Goal: Communication & Community: Answer question/provide support

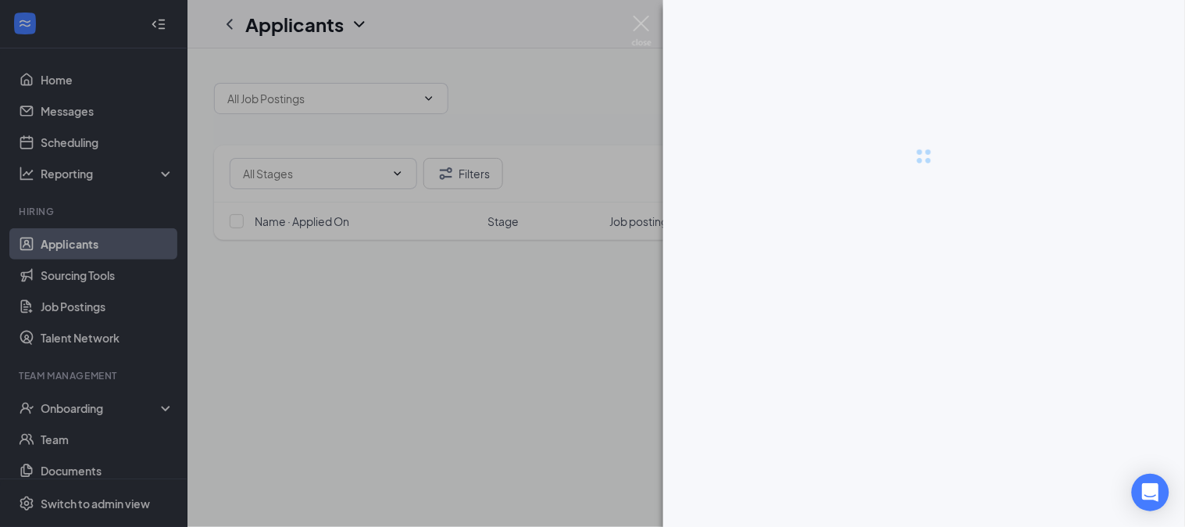
click at [66, 115] on div at bounding box center [592, 263] width 1185 height 527
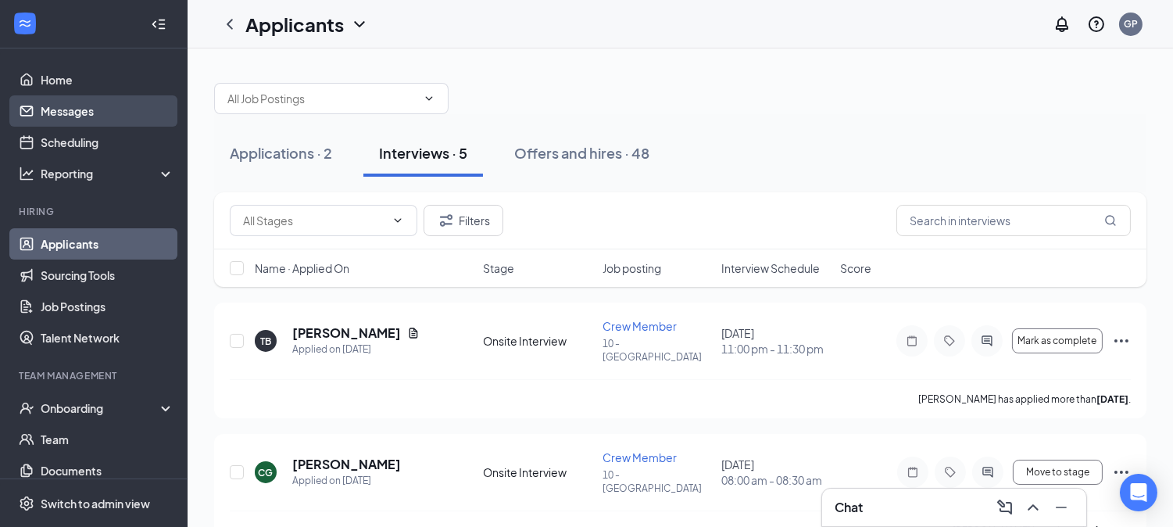
click at [98, 105] on link "Messages" at bounding box center [108, 110] width 134 height 31
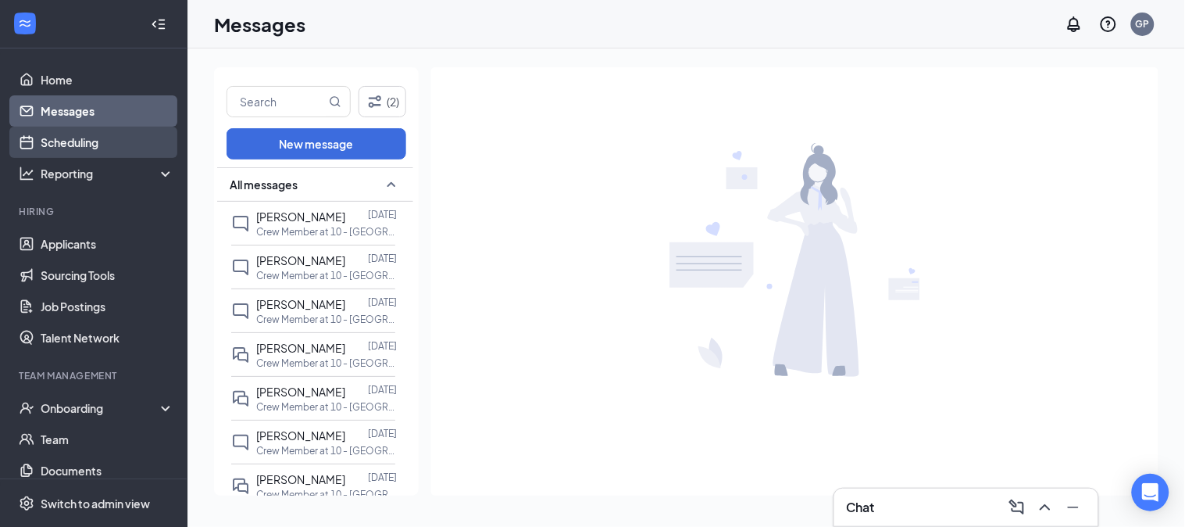
click at [91, 133] on link "Scheduling" at bounding box center [108, 142] width 134 height 31
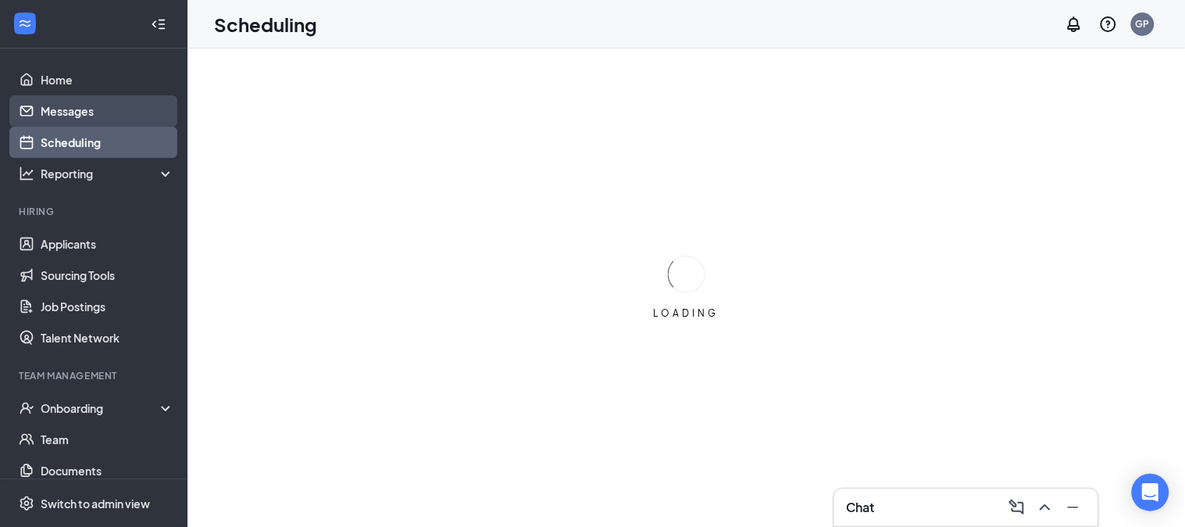
click at [102, 110] on link "Messages" at bounding box center [108, 110] width 134 height 31
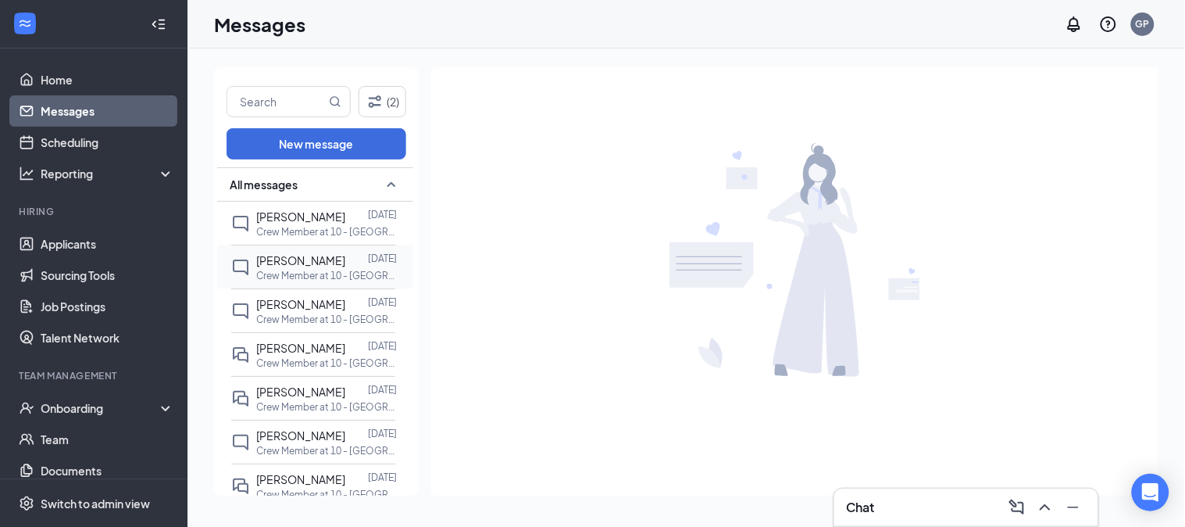
click at [323, 277] on p "Crew Member at 10 - [GEOGRAPHIC_DATA]" at bounding box center [326, 275] width 141 height 13
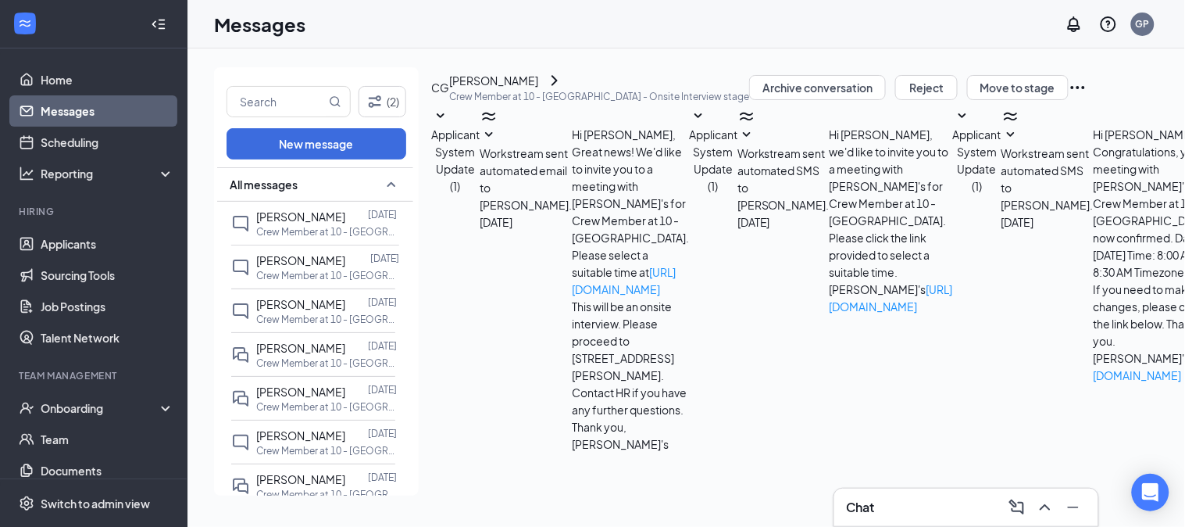
scroll to position [298, 0]
drag, startPoint x: 826, startPoint y: 366, endPoint x: 794, endPoint y: 404, distance: 49.9
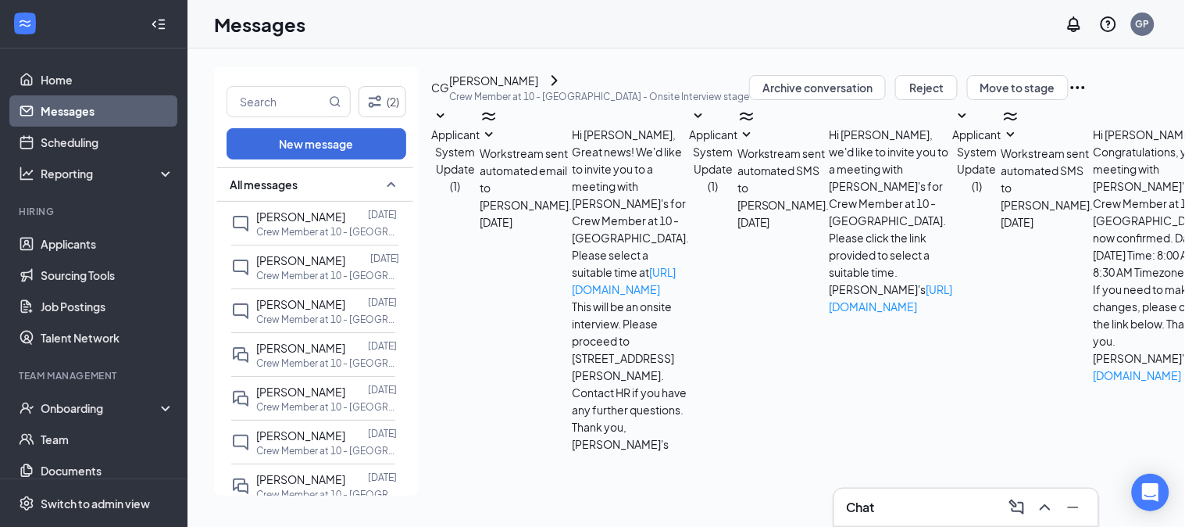
type textarea "Good morning I am sorry about the long time to respond but with the work schedu…"
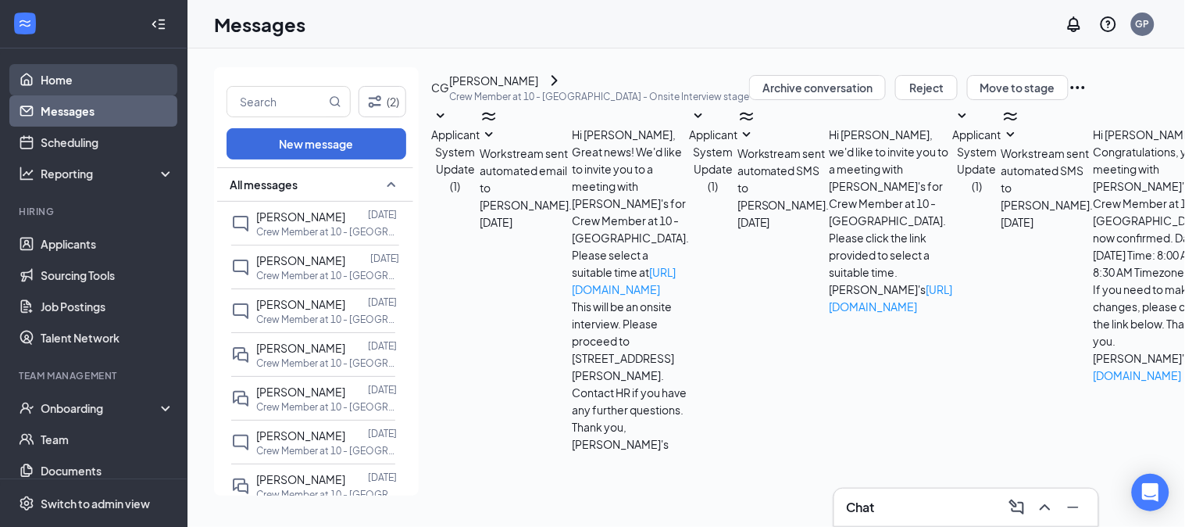
click at [61, 76] on link "Home" at bounding box center [108, 79] width 134 height 31
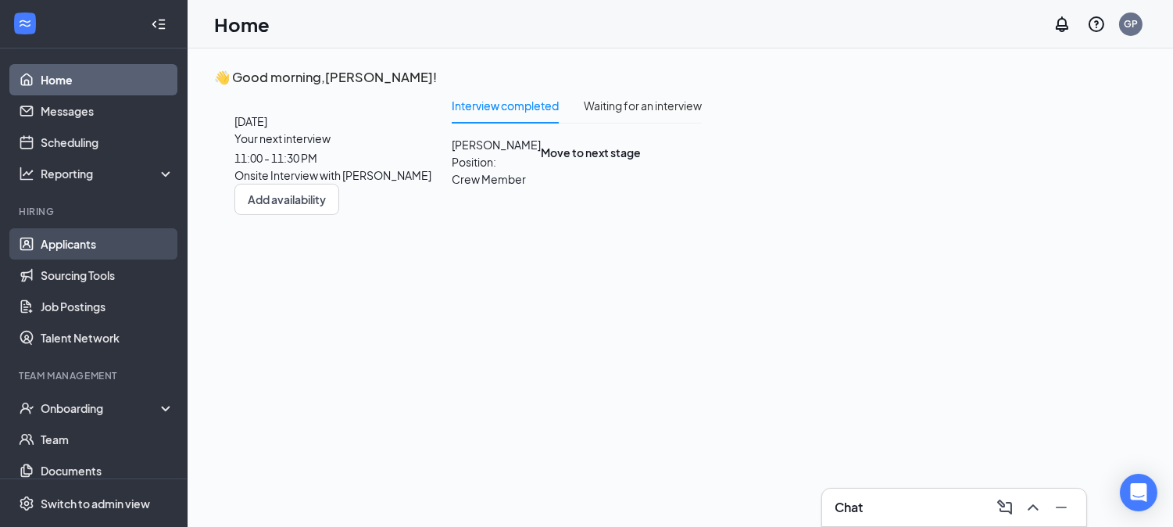
click at [87, 250] on link "Applicants" at bounding box center [108, 243] width 134 height 31
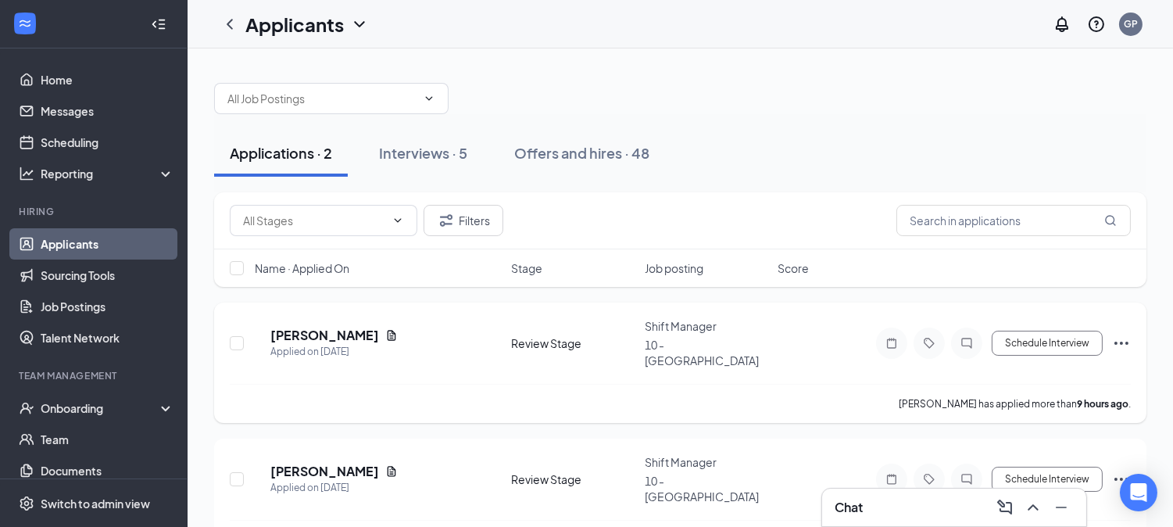
click at [737, 348] on div "10 - [GEOGRAPHIC_DATA]" at bounding box center [706, 352] width 123 height 31
click at [348, 344] on div "Applied on [DATE]" at bounding box center [333, 352] width 127 height 16
click at [341, 327] on h5 "[PERSON_NAME]" at bounding box center [324, 335] width 109 height 17
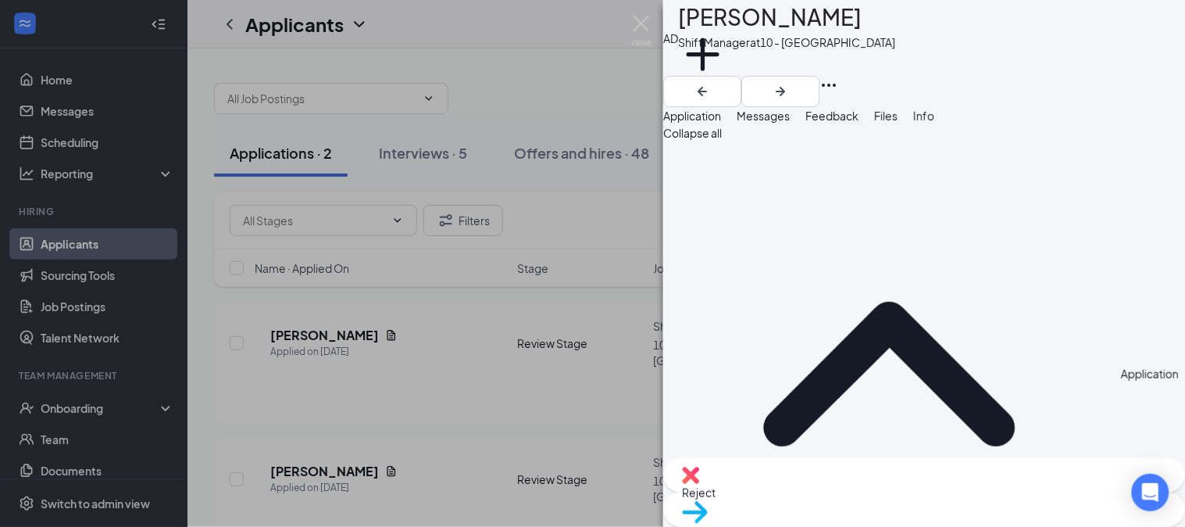
click at [790, 124] on button "Messages" at bounding box center [763, 115] width 53 height 17
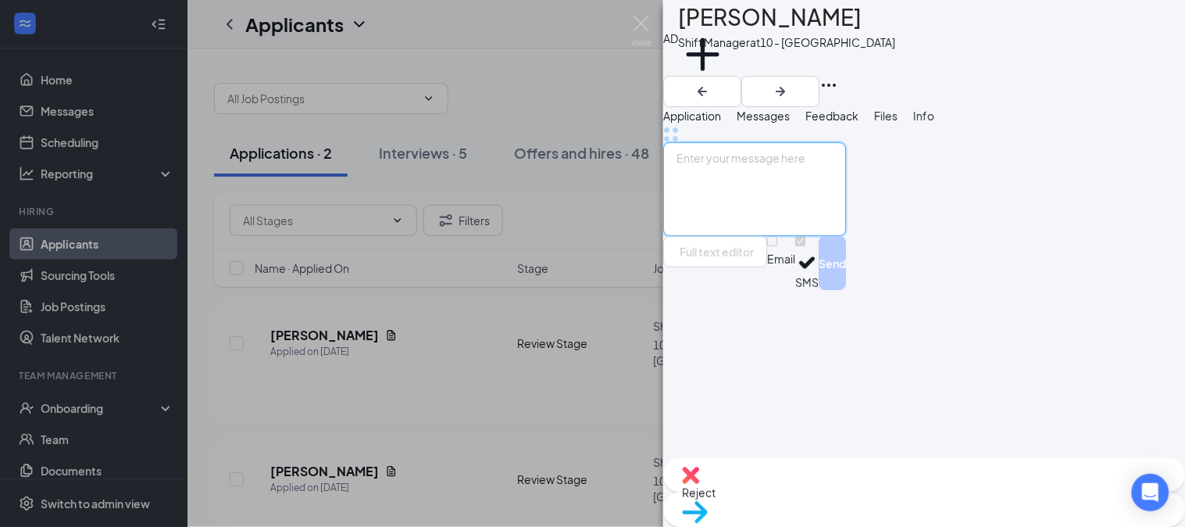
click at [813, 236] on textarea at bounding box center [754, 189] width 183 height 94
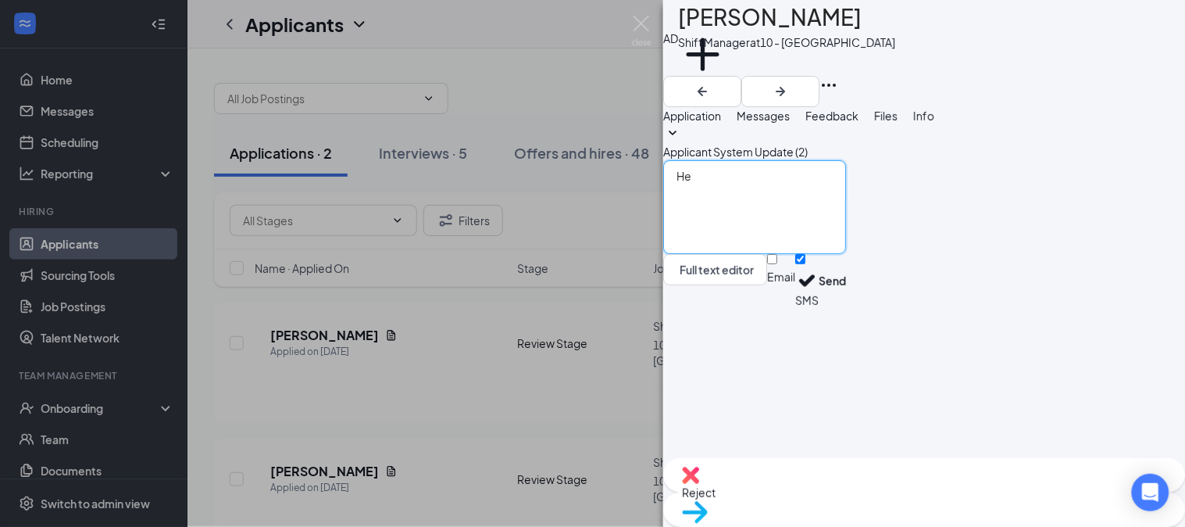
type textarea "H"
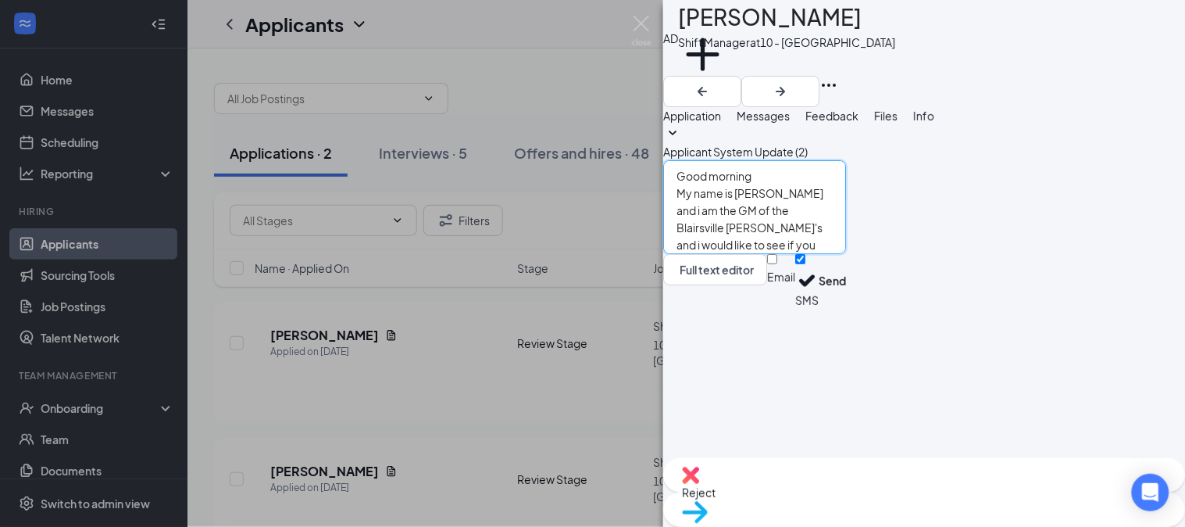
drag, startPoint x: 832, startPoint y: 356, endPoint x: 761, endPoint y: 350, distance: 71.4
click at [748, 254] on textarea "Good morning My name is [PERSON_NAME] and i am the GM of the Blairsville [PERSO…" at bounding box center [754, 207] width 183 height 94
type textarea "Good morning My name is [PERSON_NAME] and I am the GM of the Blairsville [PERSO…"
click at [846, 308] on button "Send" at bounding box center [832, 281] width 27 height 54
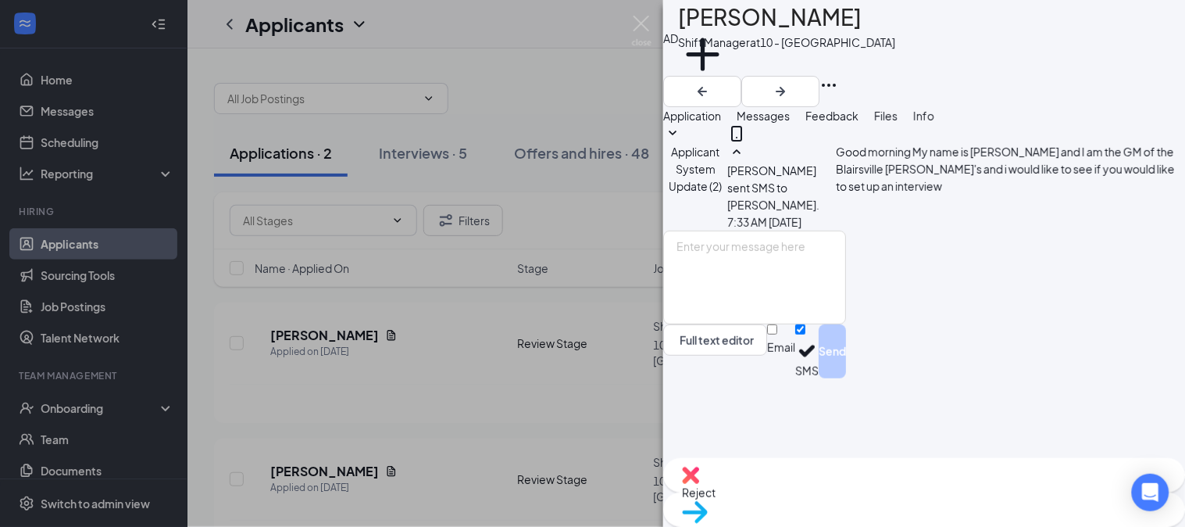
scroll to position [31, 0]
click at [347, 440] on div "AD [PERSON_NAME] Shift Manager at 10 - [GEOGRAPHIC_DATA] Add a tag Application …" at bounding box center [592, 263] width 1185 height 527
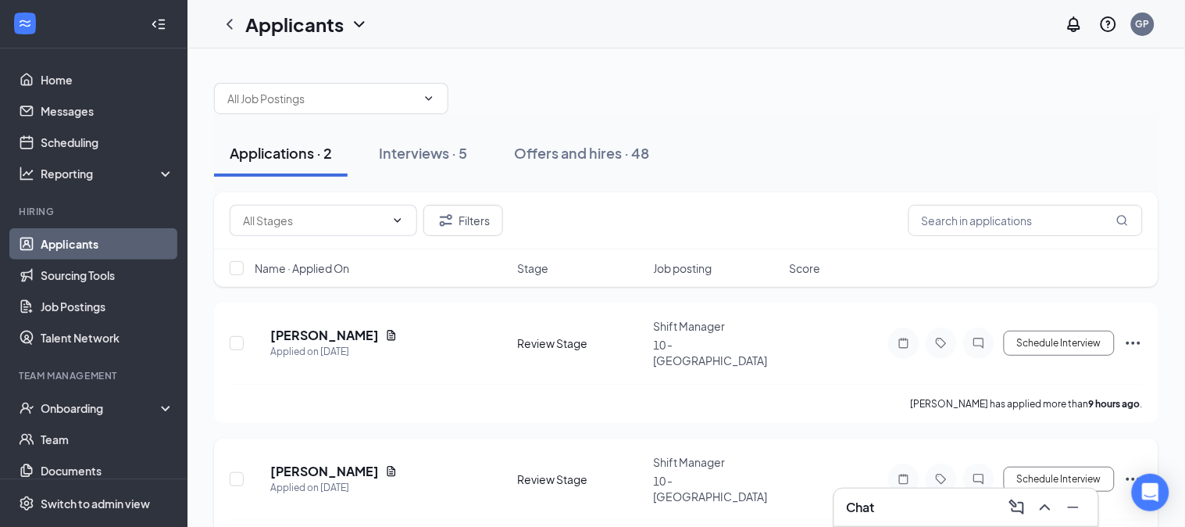
click at [353, 463] on h5 "[PERSON_NAME]" at bounding box center [324, 471] width 109 height 17
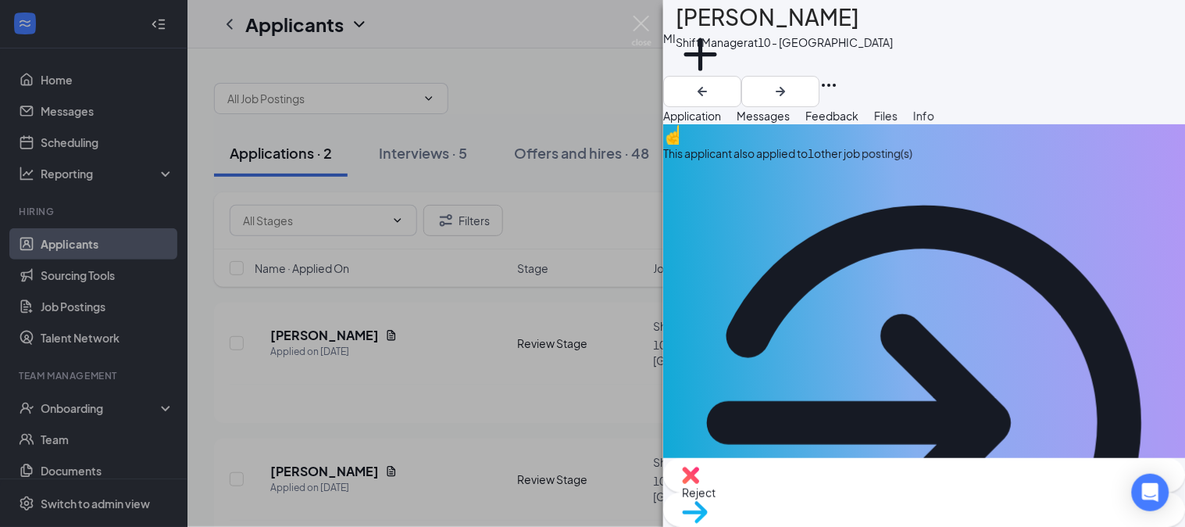
click at [790, 120] on span "Messages" at bounding box center [763, 116] width 53 height 14
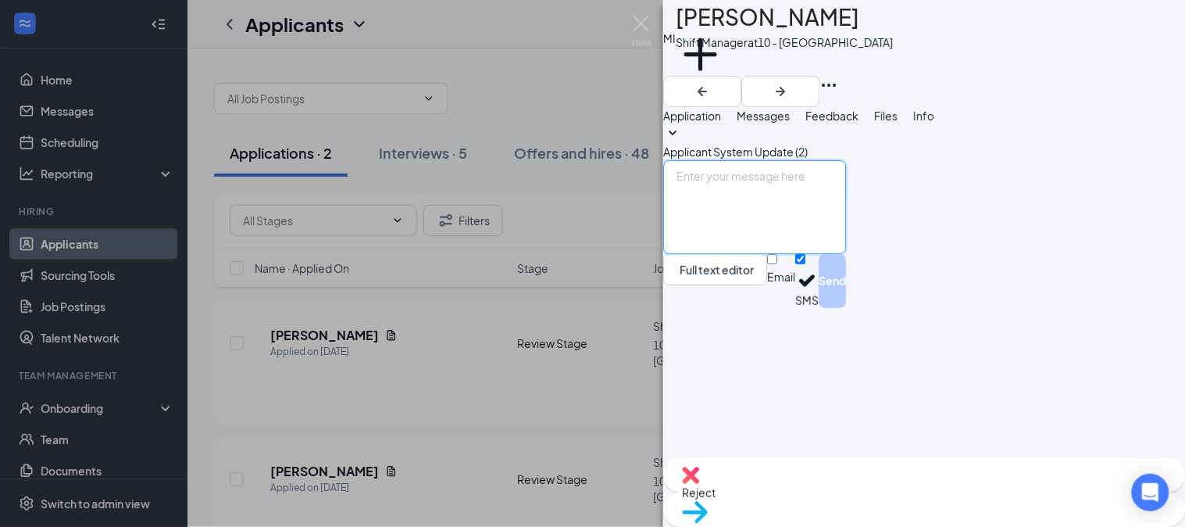
click at [846, 254] on textarea at bounding box center [754, 207] width 183 height 94
type textarea "Good morning I am just following up to see if you have found a good time?"
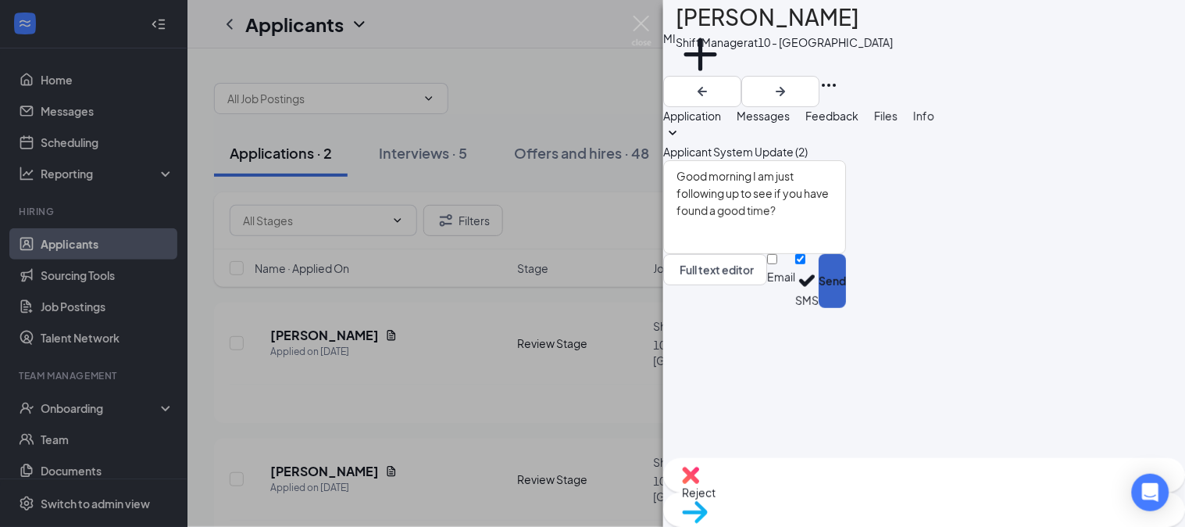
click at [846, 308] on button "Send" at bounding box center [832, 281] width 27 height 54
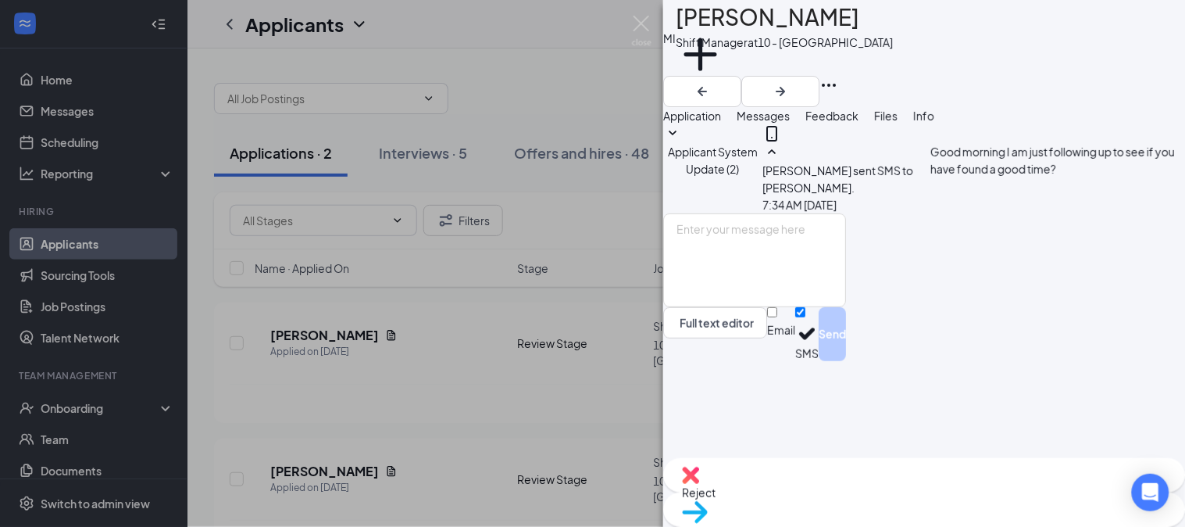
scroll to position [12, 0]
click at [74, 107] on div "MI [PERSON_NAME] Shift Manager at 10 - [GEOGRAPHIC_DATA] Add a tag Application …" at bounding box center [592, 263] width 1185 height 527
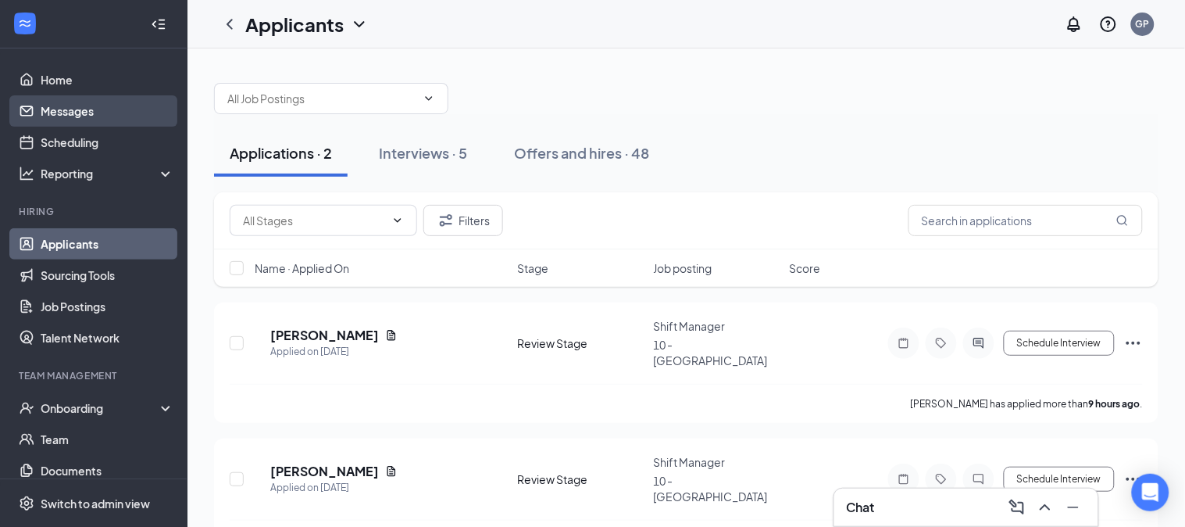
click at [80, 102] on link "Messages" at bounding box center [108, 110] width 134 height 31
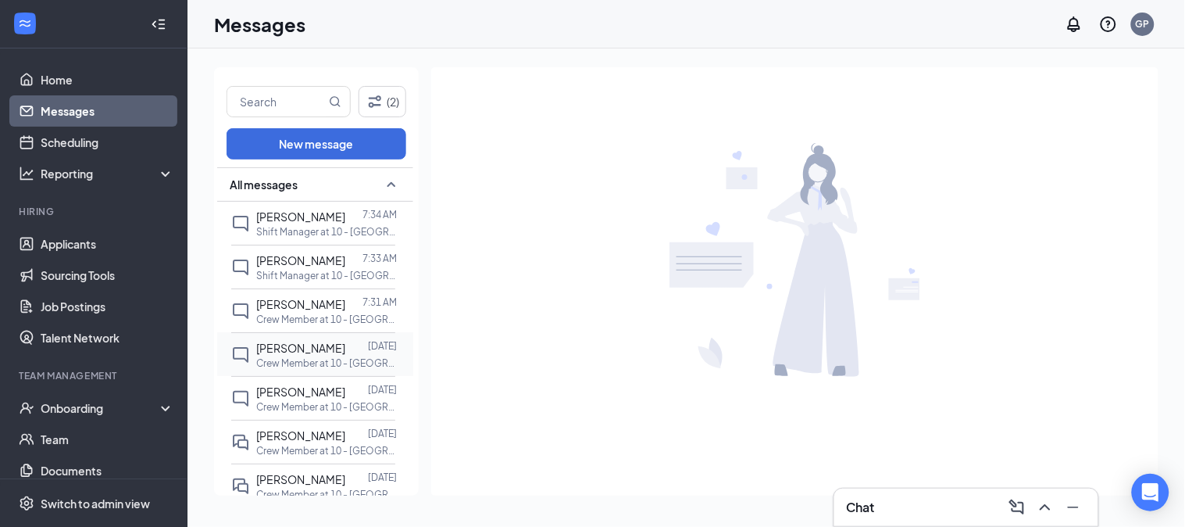
click at [327, 347] on span "[PERSON_NAME]" at bounding box center [300, 348] width 89 height 14
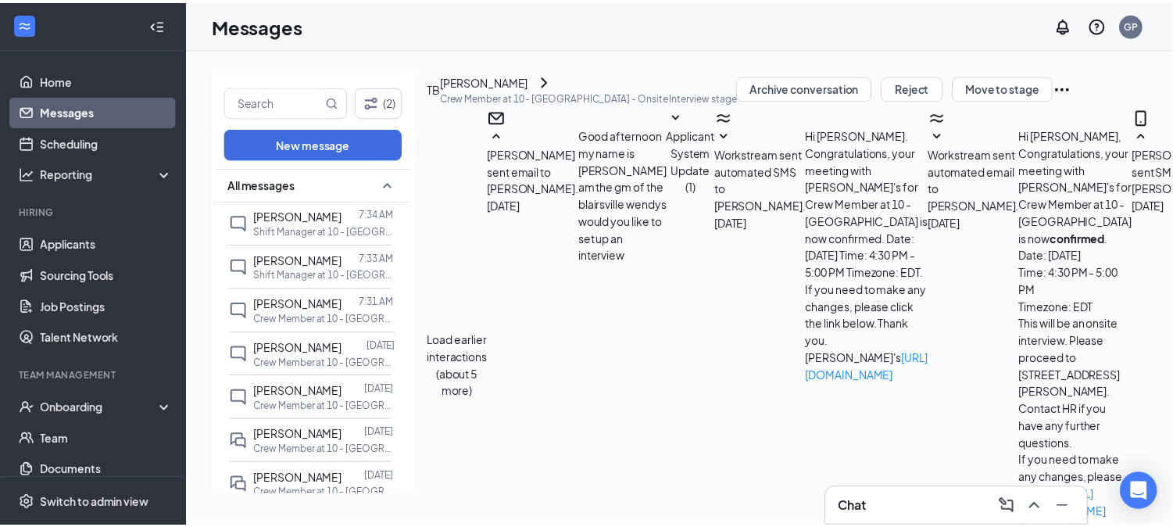
scroll to position [442, 0]
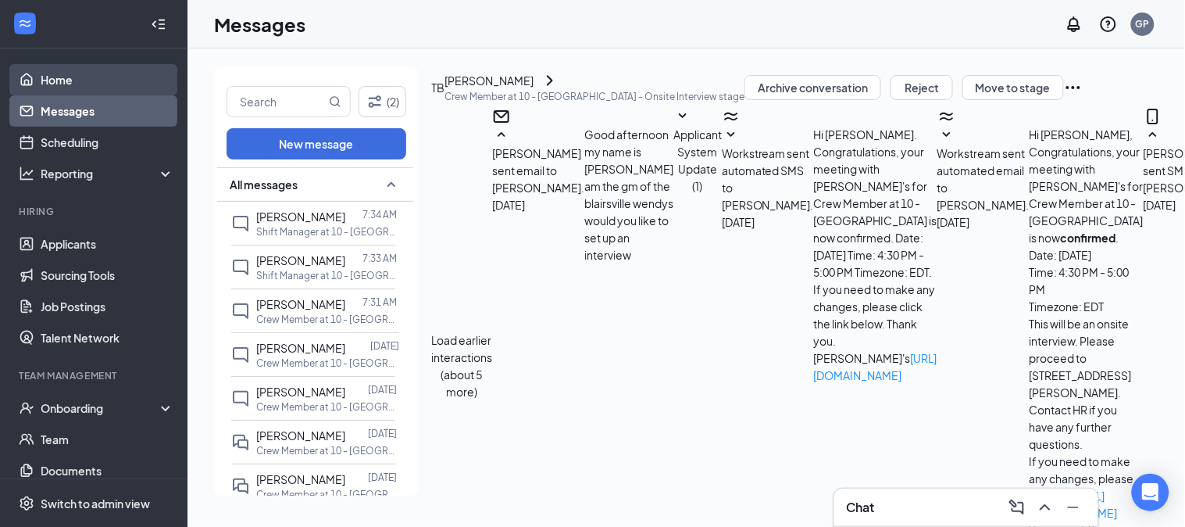
click at [88, 81] on link "Home" at bounding box center [108, 79] width 134 height 31
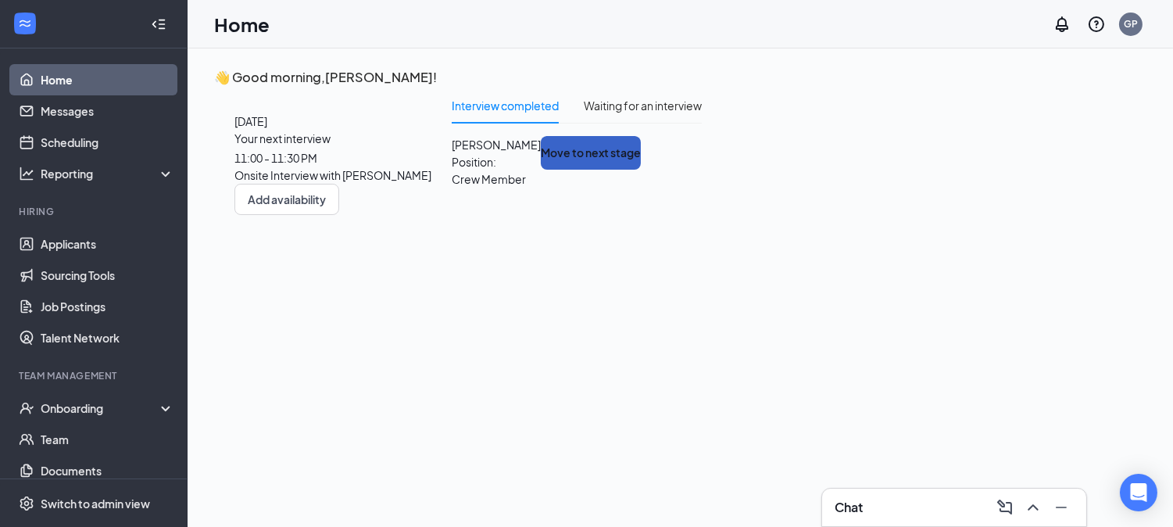
click at [641, 170] on button "Move to next stage" at bounding box center [591, 153] width 100 height 34
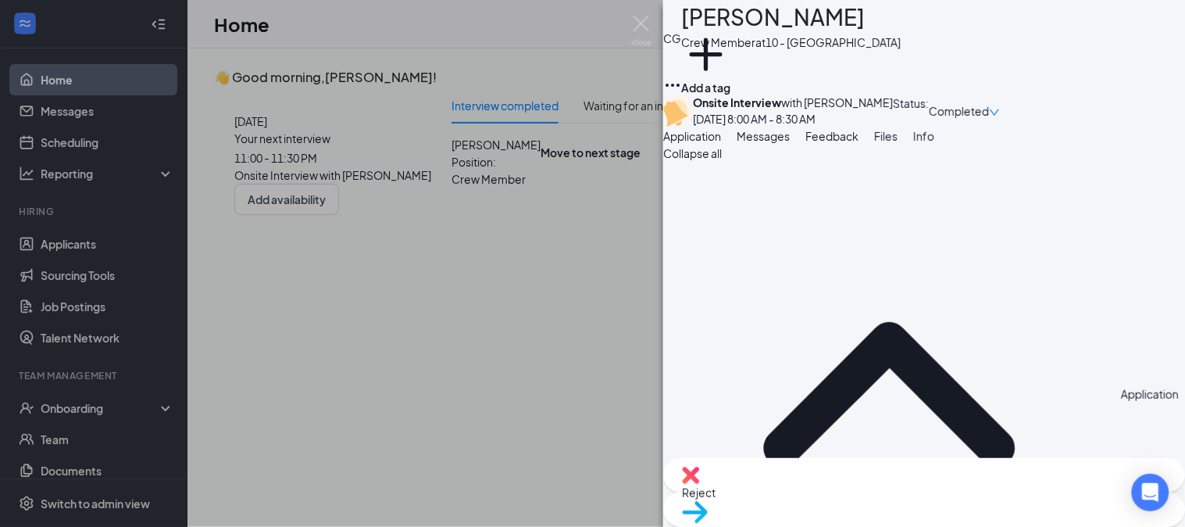
drag, startPoint x: 842, startPoint y: 477, endPoint x: 841, endPoint y: 509, distance: 32.8
click at [840, 485] on div "Reject Move to stage" at bounding box center [924, 492] width 522 height 69
click at [842, 492] on div "Reject" at bounding box center [924, 475] width 522 height 34
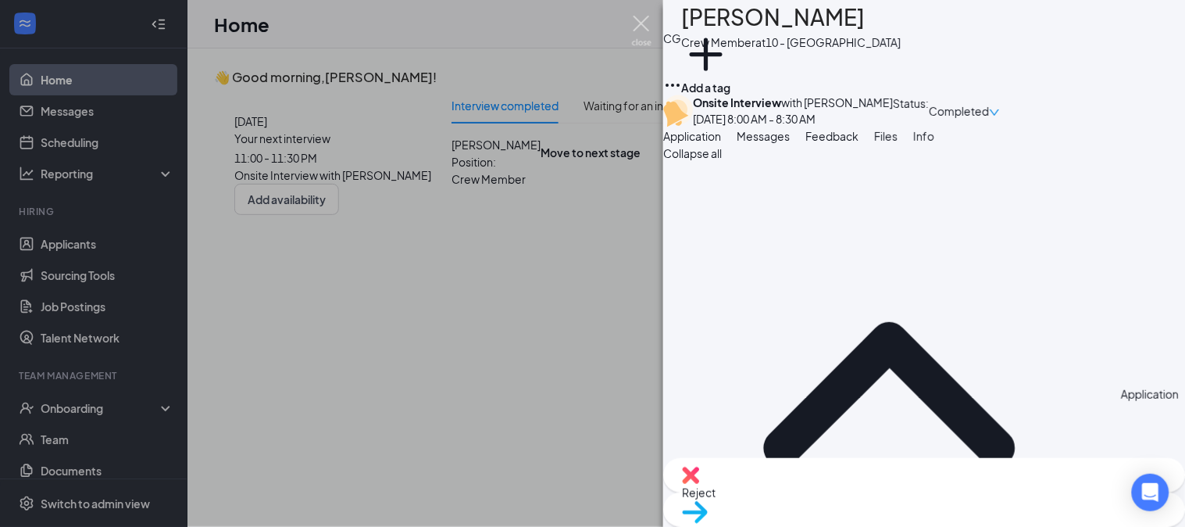
click at [638, 27] on img at bounding box center [642, 31] width 20 height 30
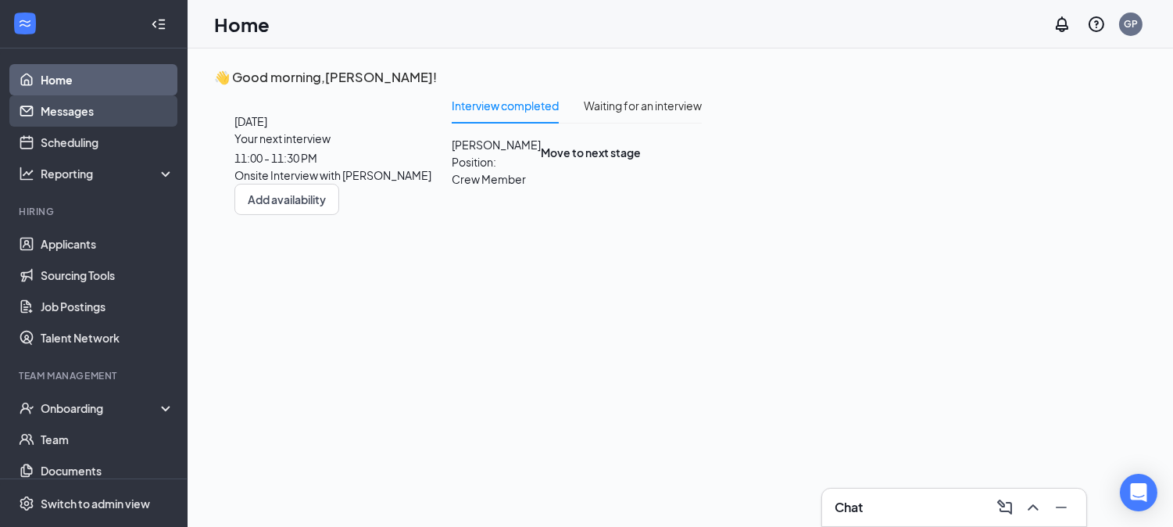
click at [91, 113] on link "Messages" at bounding box center [108, 110] width 134 height 31
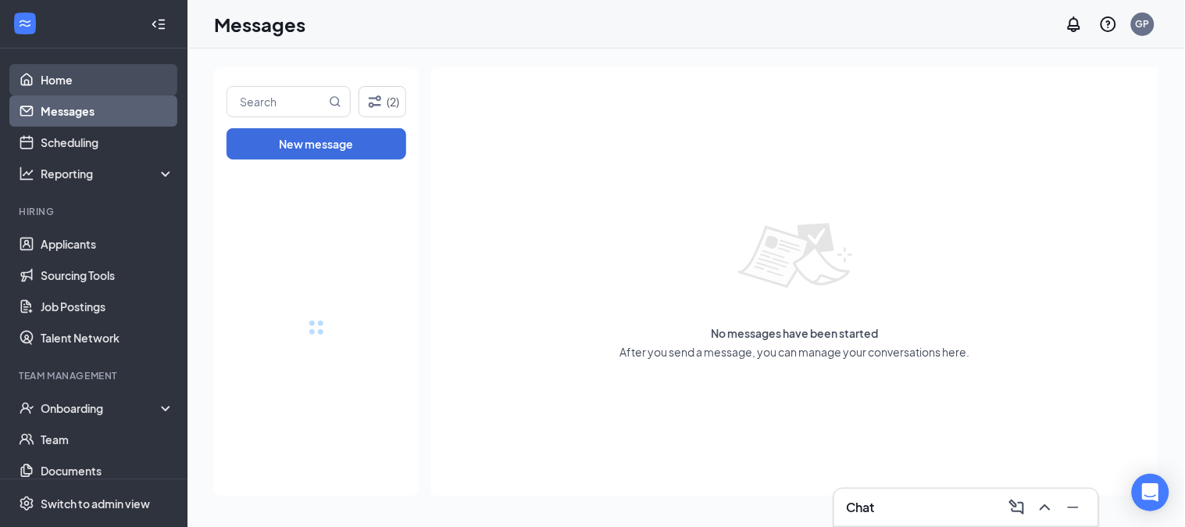
click at [75, 83] on link "Home" at bounding box center [108, 79] width 134 height 31
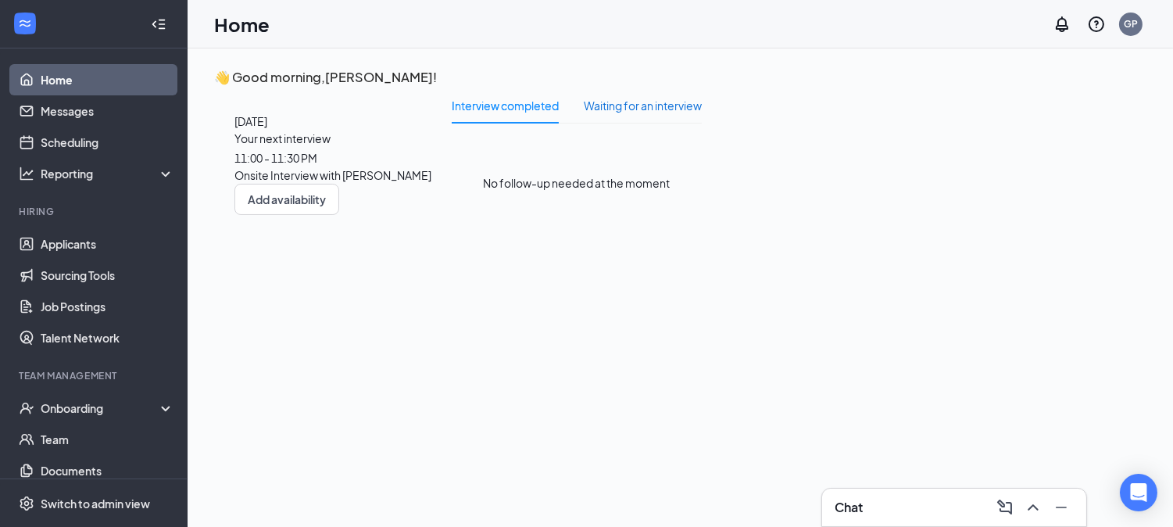
click at [702, 114] on div "Waiting for an interview" at bounding box center [643, 105] width 118 height 17
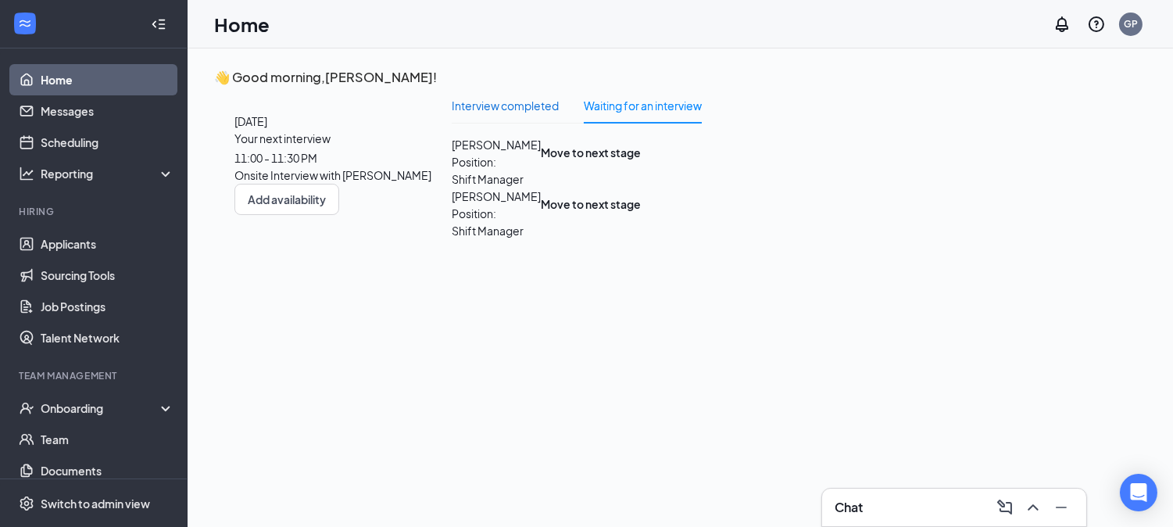
click at [559, 114] on div "Interview completed" at bounding box center [505, 105] width 107 height 17
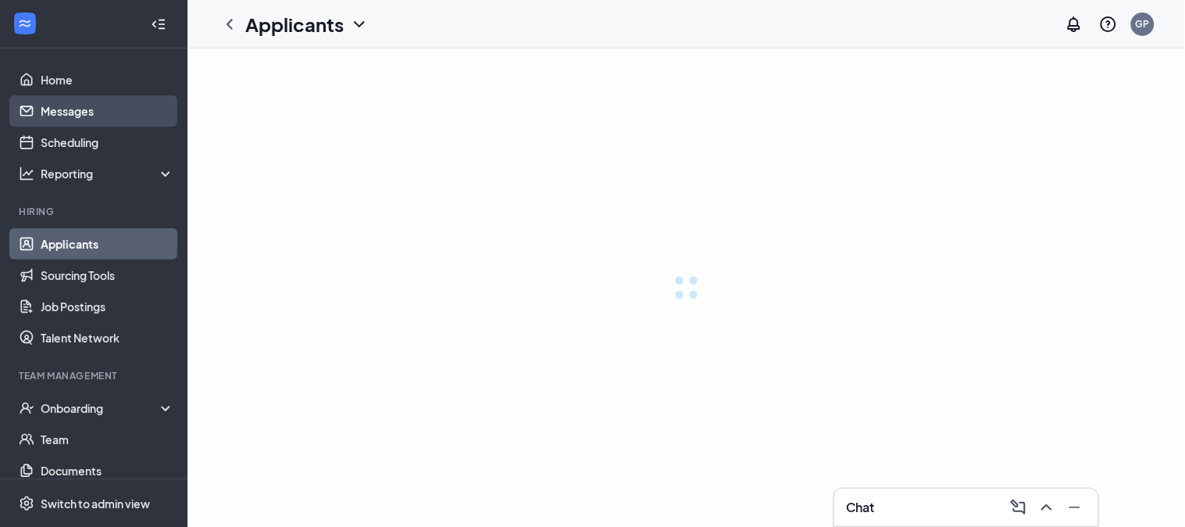
click at [109, 119] on link "Messages" at bounding box center [108, 110] width 134 height 31
